Goal: Information Seeking & Learning: Find specific fact

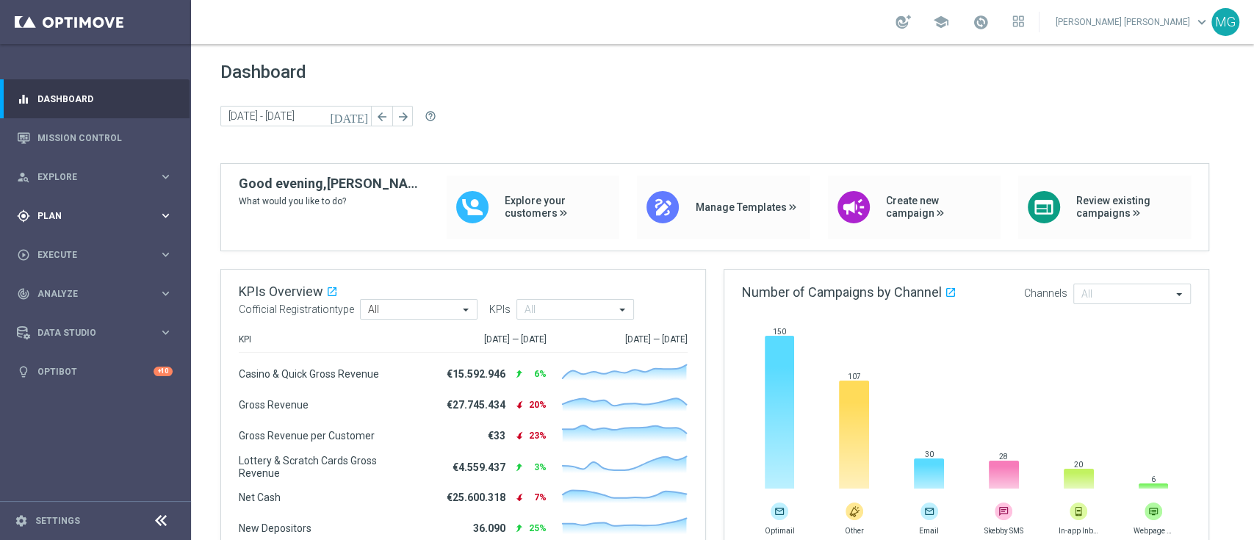
click at [72, 212] on span "Plan" at bounding box center [97, 216] width 121 height 9
click at [1175, 23] on link "[PERSON_NAME] [PERSON_NAME] keyboard_arrow_down" at bounding box center [1132, 22] width 157 height 22
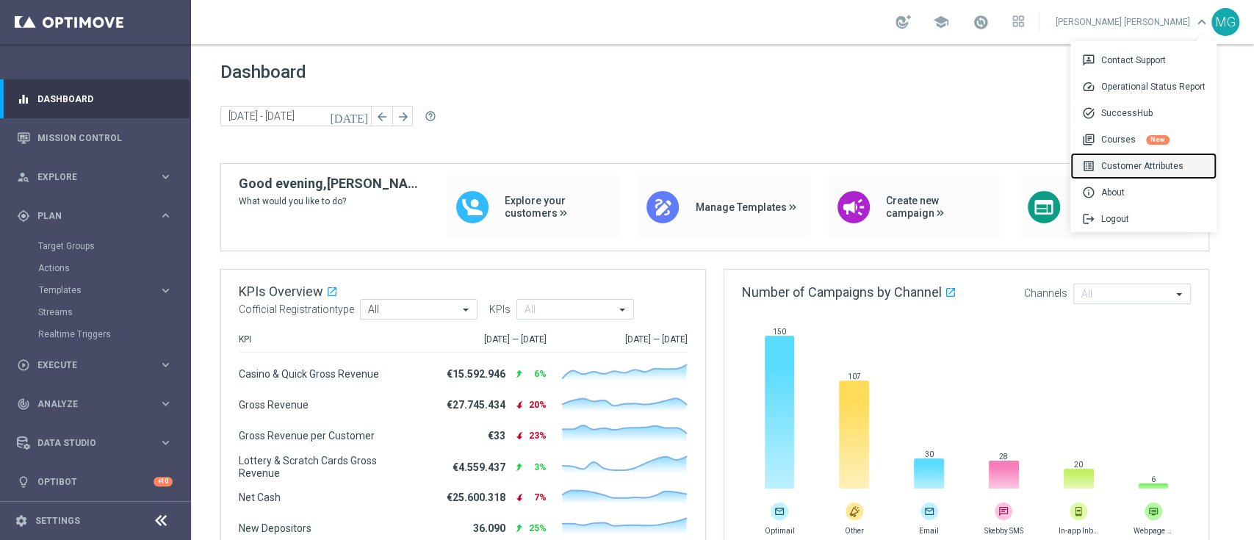
click at [1131, 169] on div "list_alt Customer Attributes" at bounding box center [1143, 166] width 146 height 26
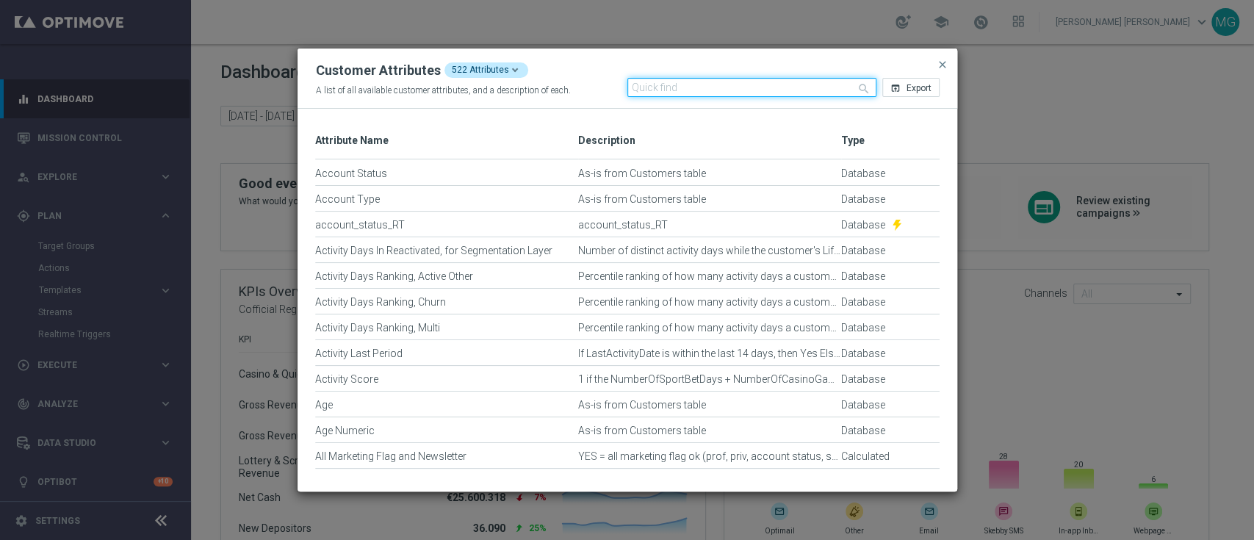
click at [659, 78] on input "text" at bounding box center [751, 87] width 249 height 19
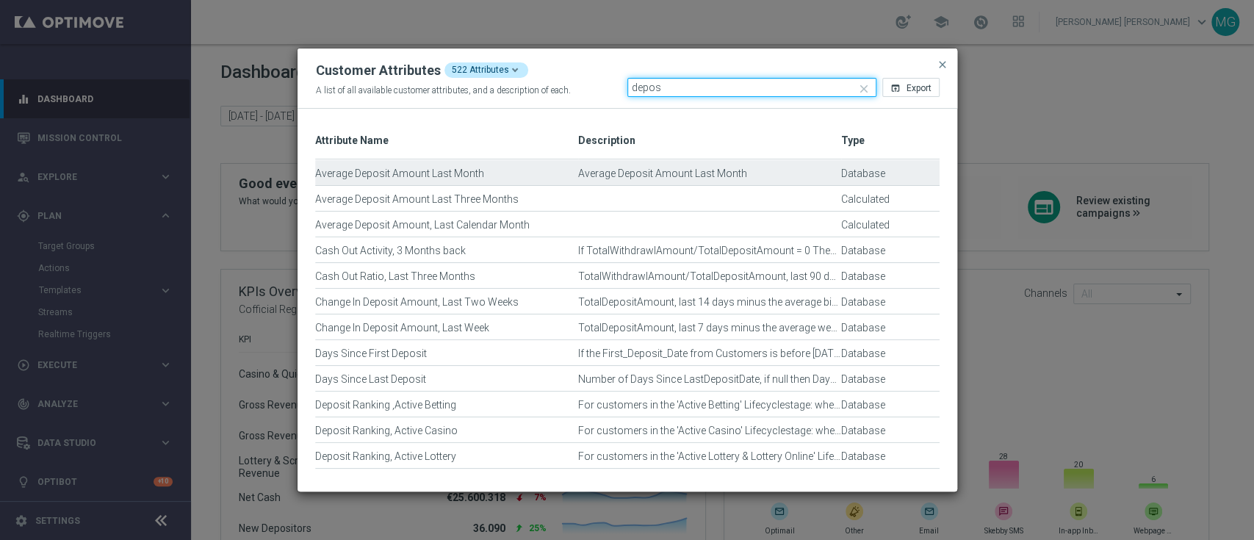
type input "depos"
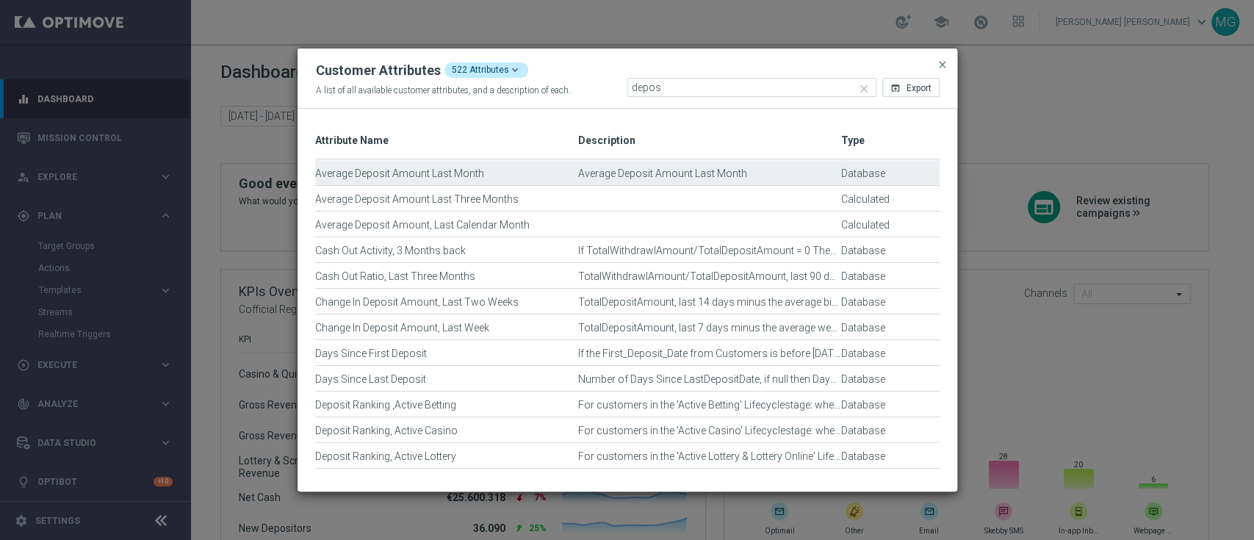
click at [424, 177] on div "Average Deposit Amount Last Month" at bounding box center [446, 179] width 263 height 25
drag, startPoint x: 759, startPoint y: 179, endPoint x: 615, endPoint y: 173, distance: 144.1
click at [615, 173] on div "Average Deposit Amount Last Month" at bounding box center [709, 179] width 263 height 25
drag, startPoint x: 579, startPoint y: 173, endPoint x: 710, endPoint y: 176, distance: 130.7
click at [710, 176] on div "Average Deposit Amount Last Month" at bounding box center [709, 179] width 263 height 25
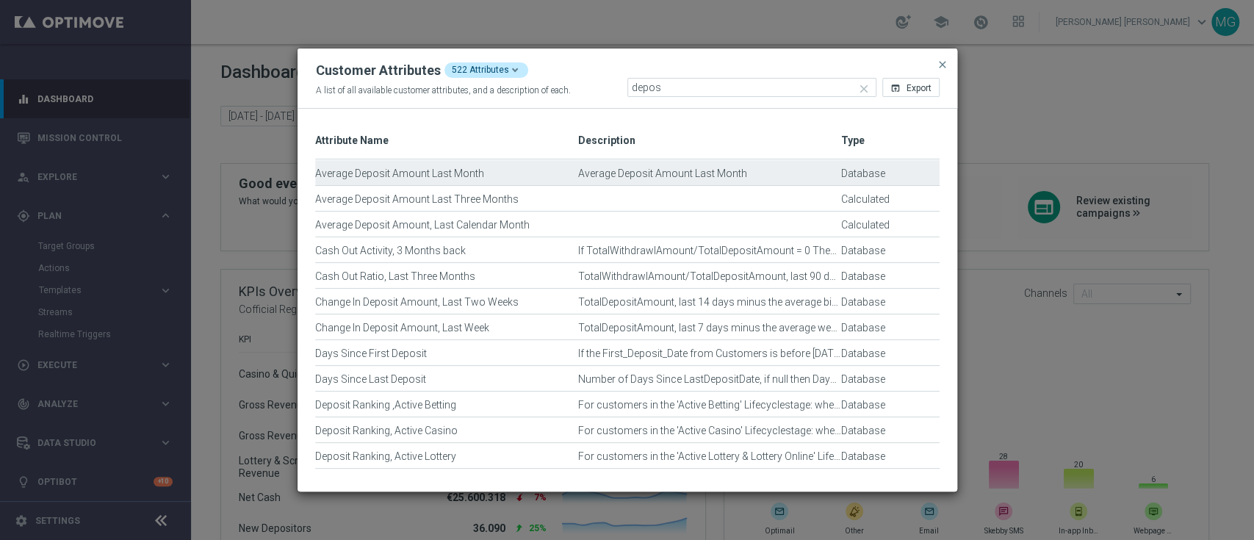
drag, startPoint x: 709, startPoint y: 176, endPoint x: 675, endPoint y: 189, distance: 37.2
click at [675, 189] on div "Average Deposit Amount Last Three Months Calculated" at bounding box center [627, 199] width 624 height 26
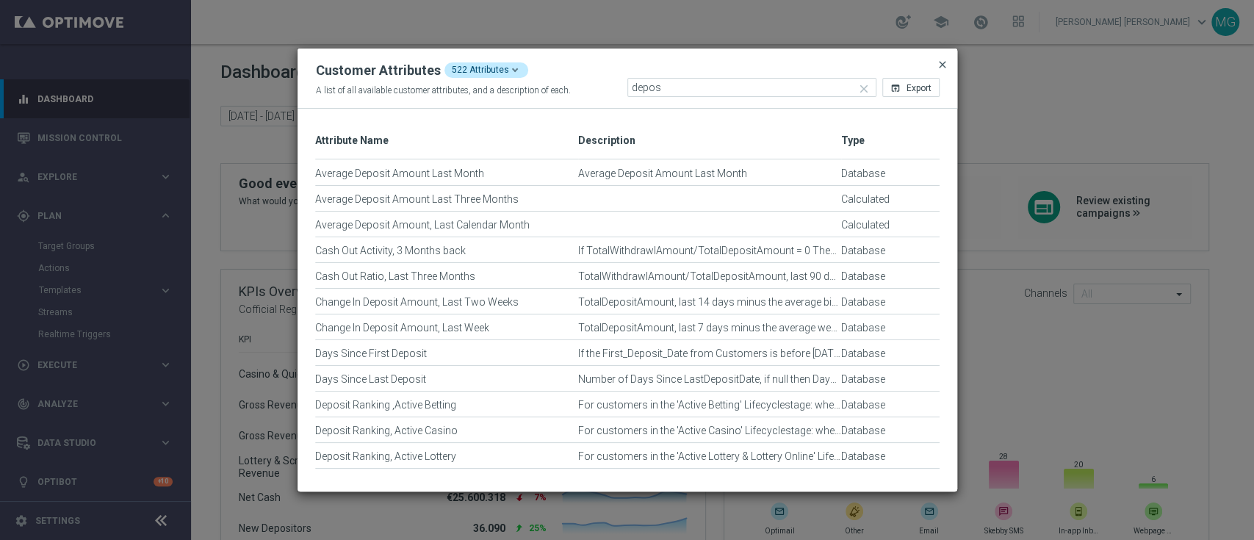
click at [944, 64] on span "close" at bounding box center [942, 65] width 12 height 12
